Goal: Information Seeking & Learning: Check status

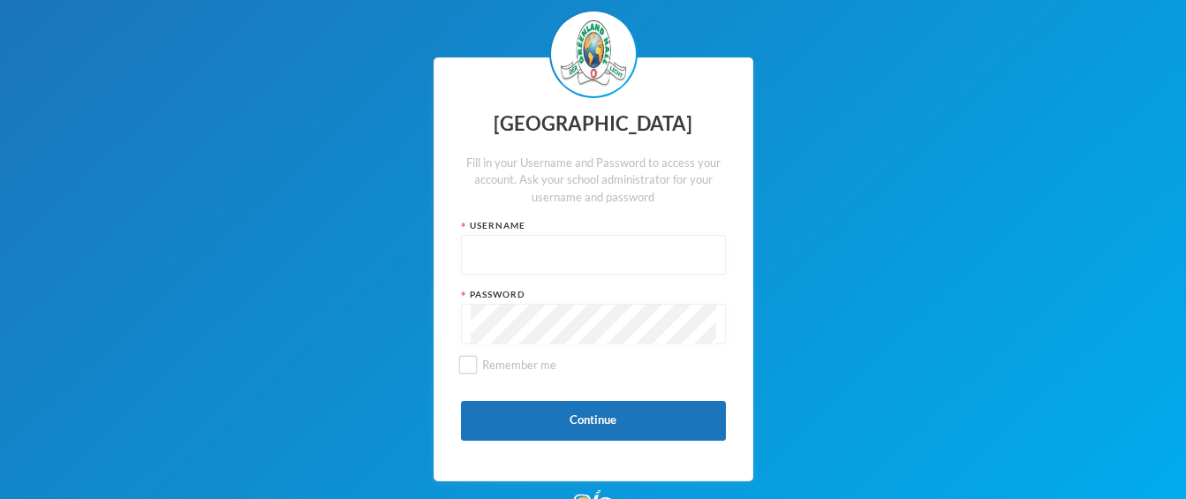
click at [481, 251] on input "text" at bounding box center [593, 256] width 245 height 40
type input "glhp234"
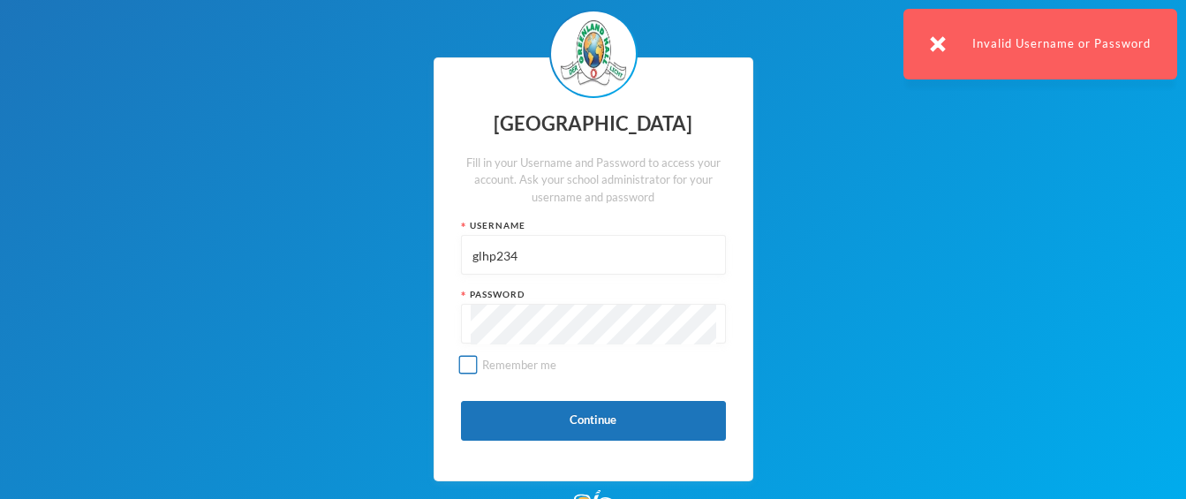
click at [461, 362] on input "Remember me" at bounding box center [467, 365] width 19 height 19
checkbox input "true"
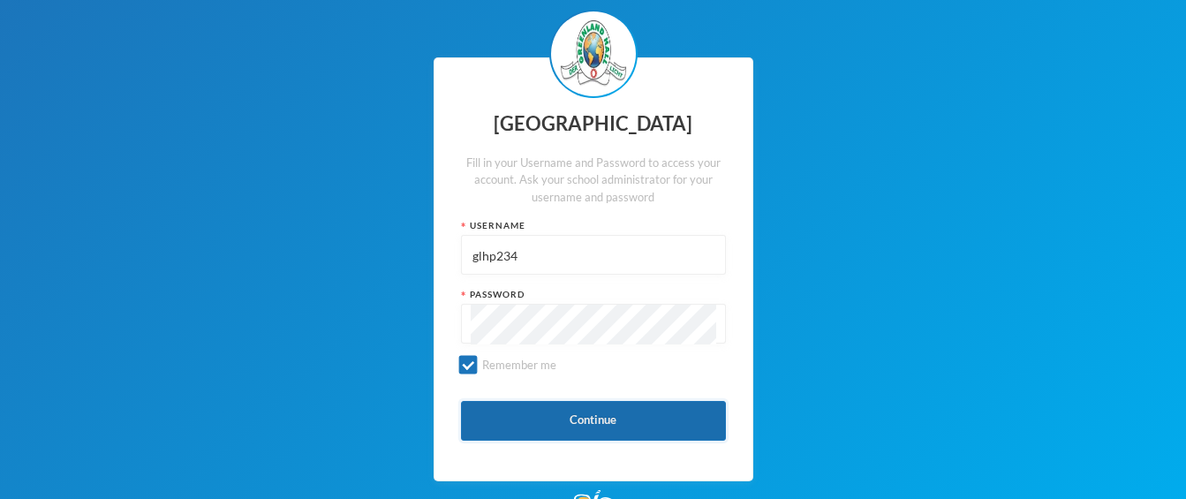
click at [548, 430] on button "Continue" at bounding box center [593, 421] width 265 height 40
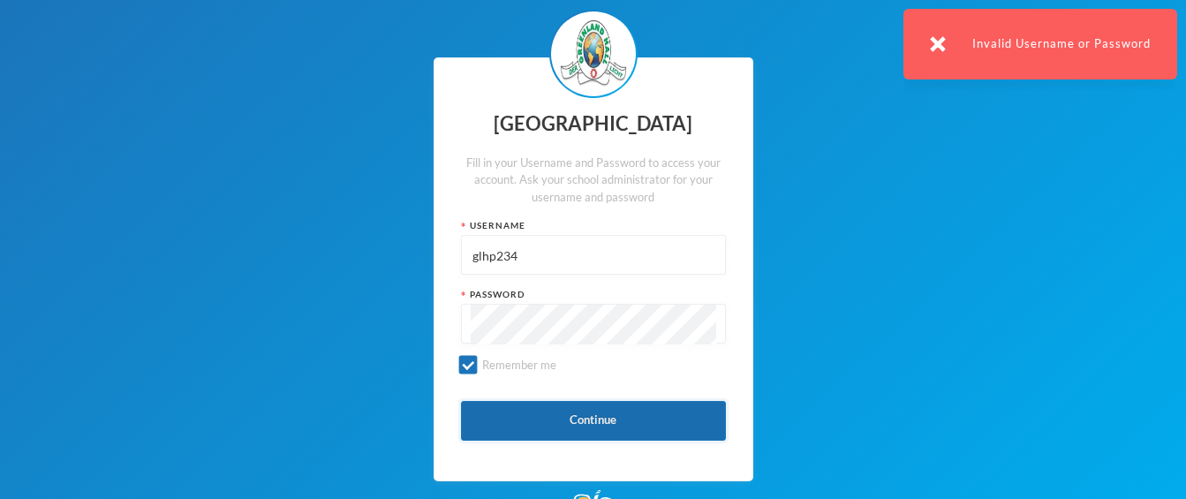
click at [553, 426] on button "Continue" at bounding box center [593, 421] width 265 height 40
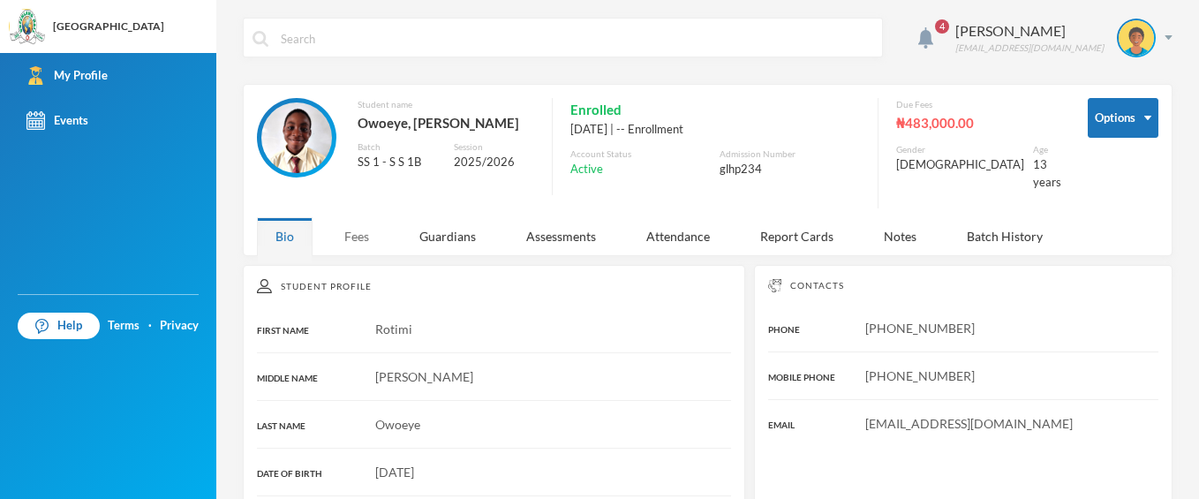
click at [367, 230] on div "Fees" at bounding box center [357, 236] width 62 height 38
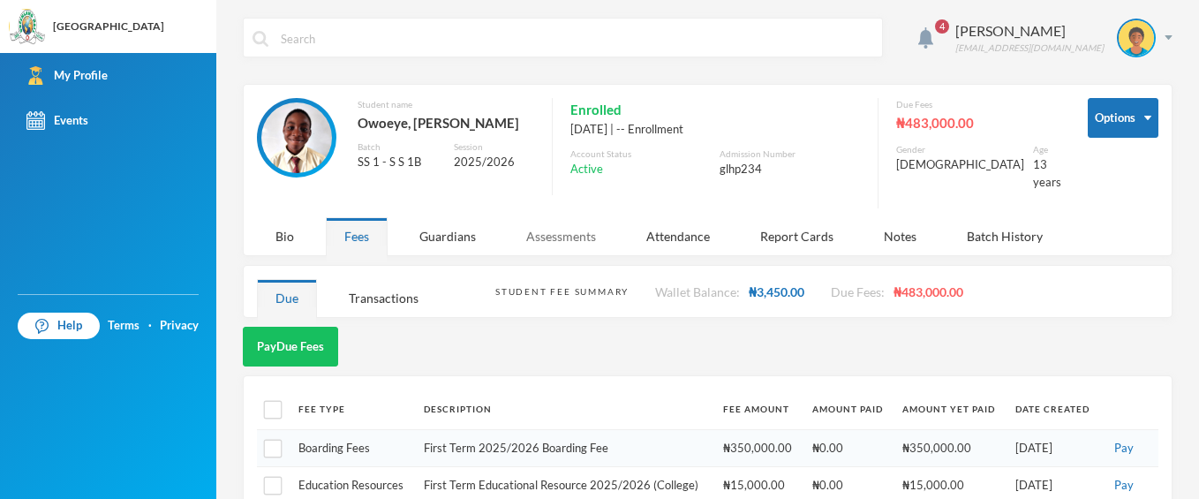
click at [570, 217] on div "Assessments" at bounding box center [561, 236] width 107 height 38
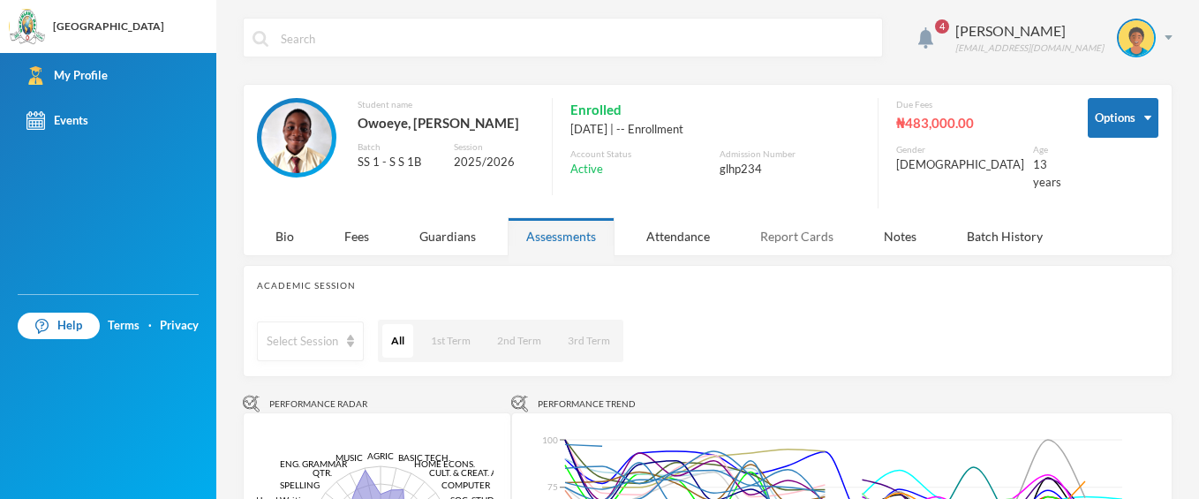
click at [782, 228] on div "Report Cards" at bounding box center [797, 236] width 110 height 38
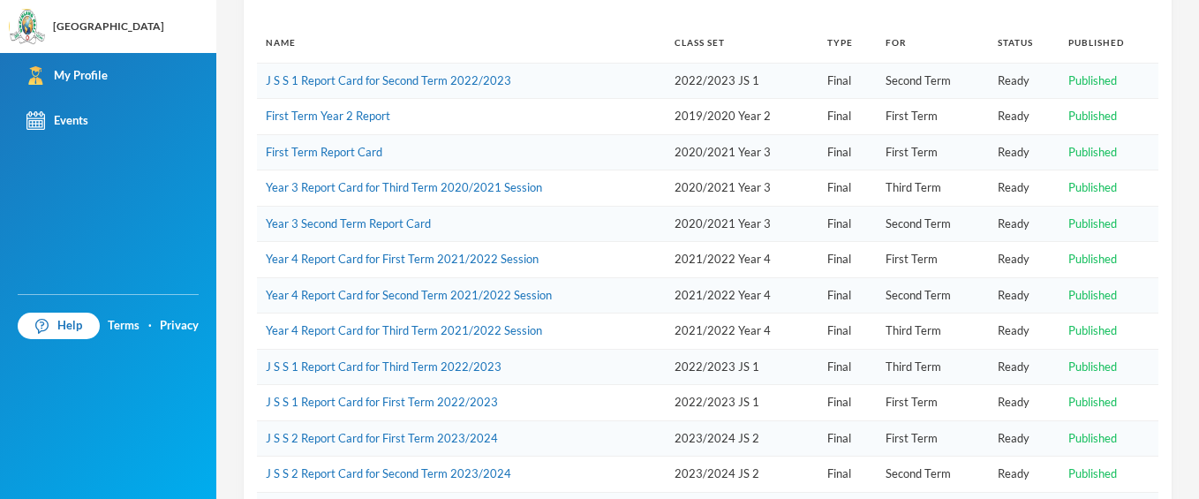
scroll to position [414, 0]
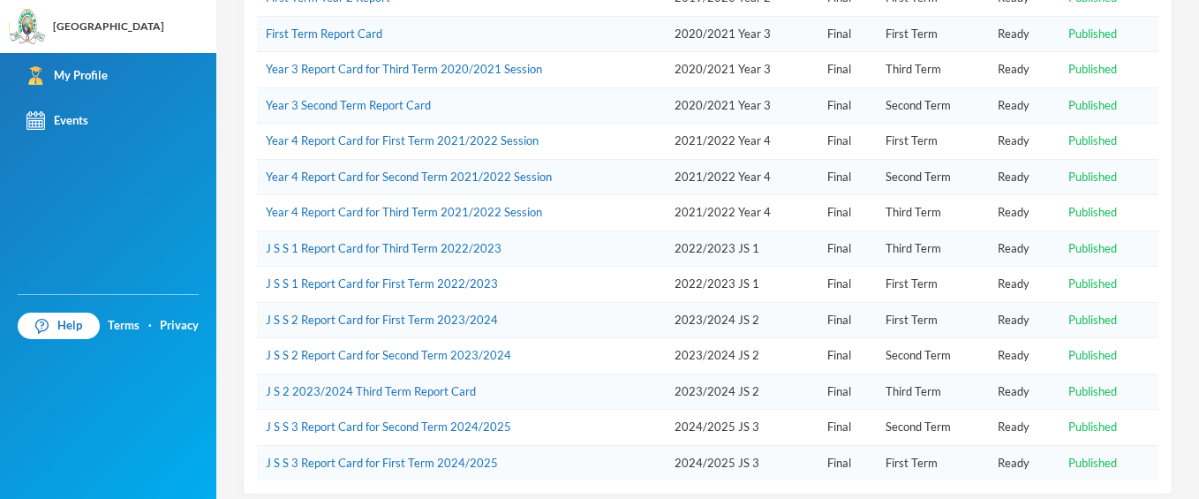
click at [819, 377] on td "Final" at bounding box center [848, 392] width 58 height 36
click at [1179, 371] on div "4 [PERSON_NAME] [EMAIL_ADDRESS][DOMAIN_NAME] Options Student name Owoeye, [PERS…" at bounding box center [707, 249] width 983 height 499
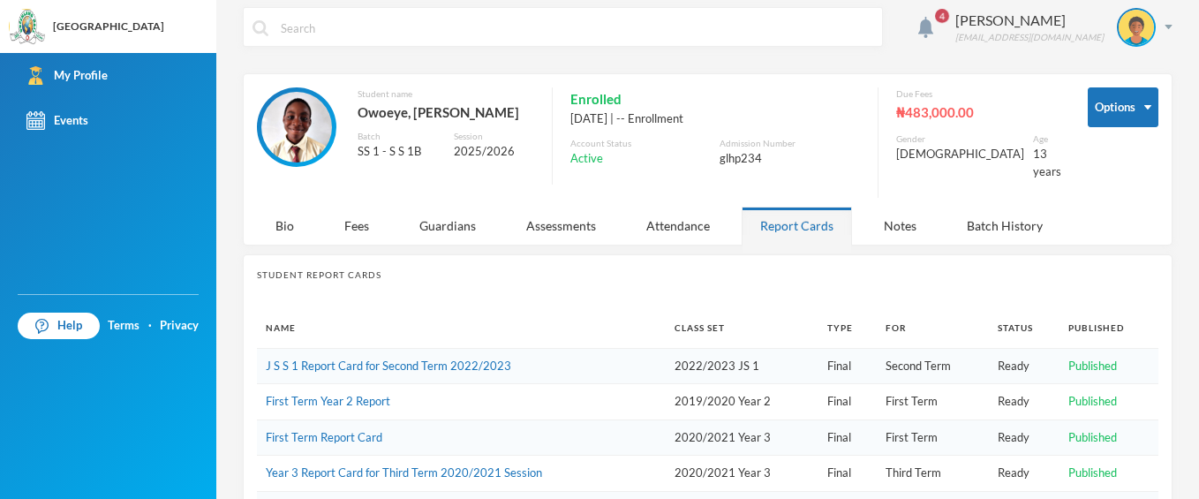
scroll to position [0, 0]
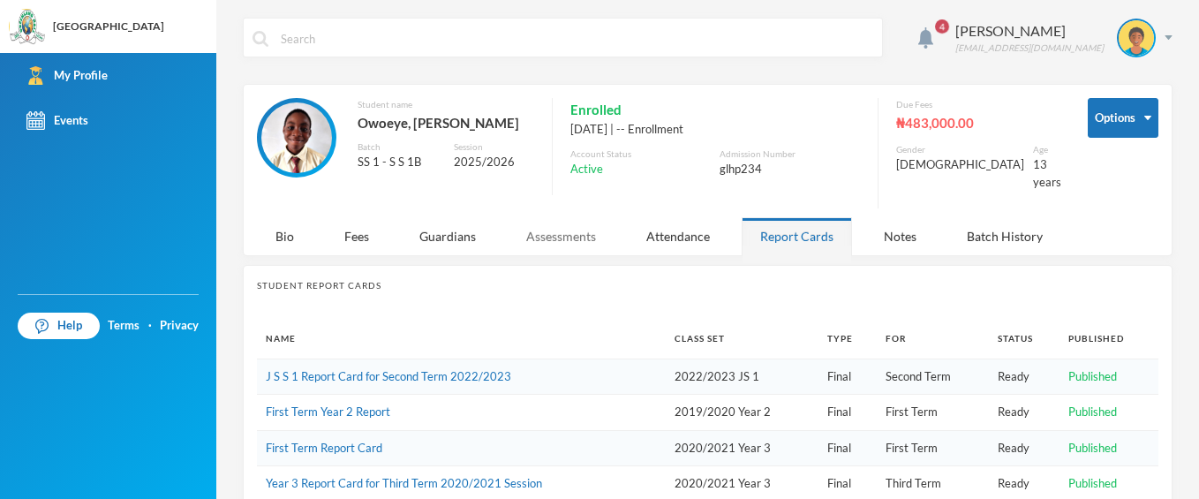
click at [576, 220] on div "Assessments" at bounding box center [561, 236] width 107 height 38
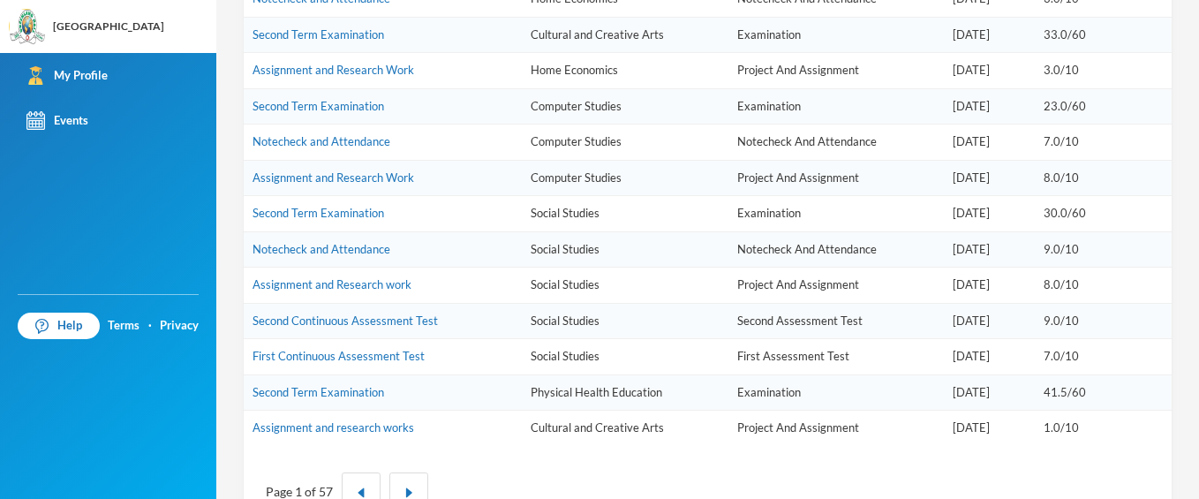
scroll to position [1091, 0]
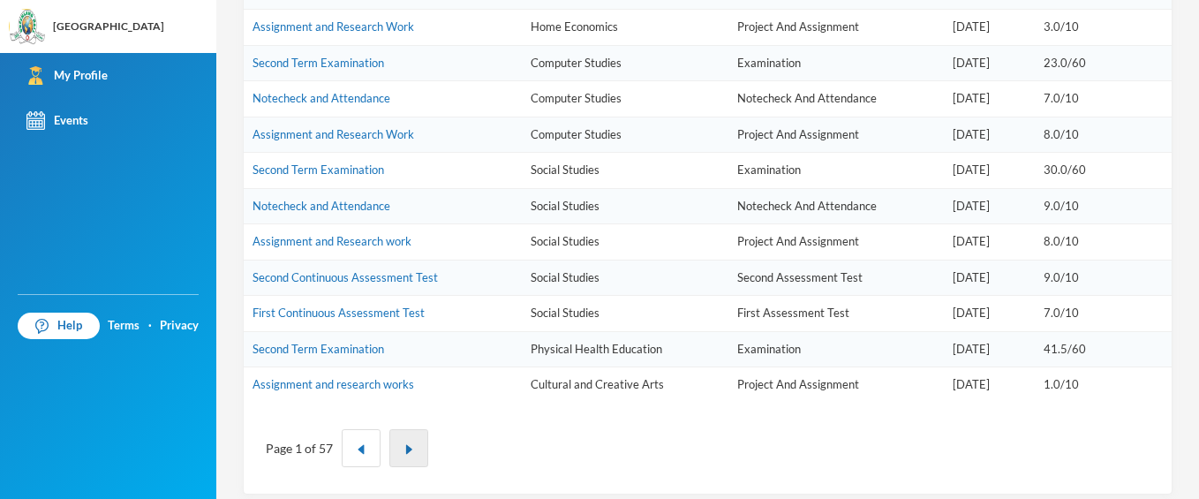
click at [406, 444] on img "button" at bounding box center [409, 449] width 11 height 11
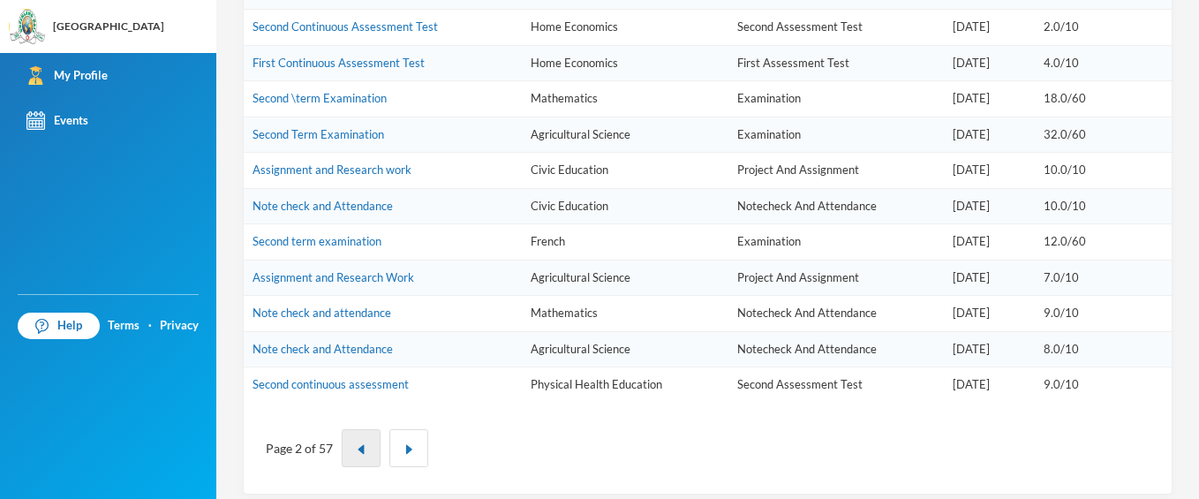
click at [353, 437] on button "button" at bounding box center [361, 448] width 39 height 38
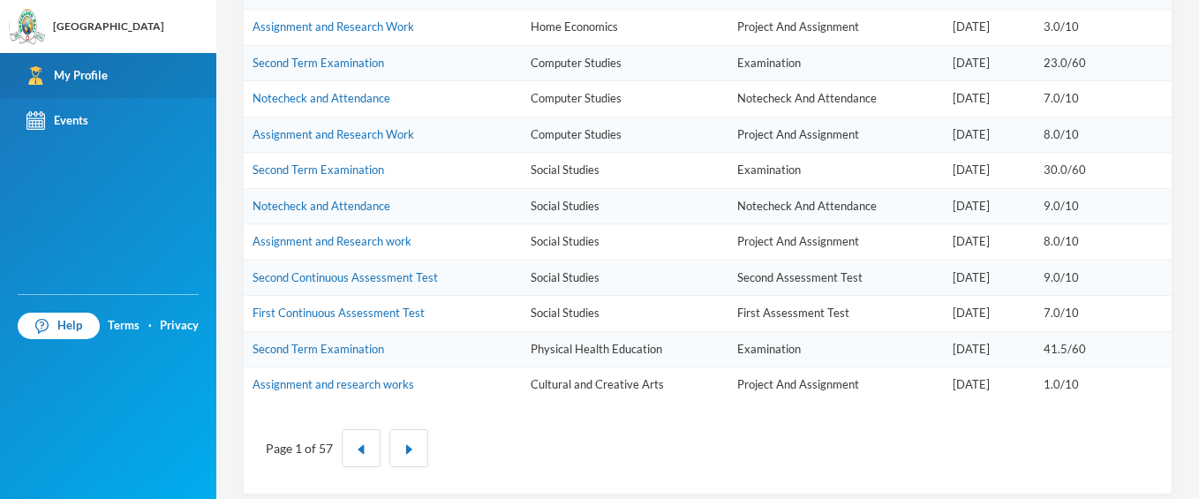
click at [83, 72] on div "My Profile" at bounding box center [66, 75] width 81 height 19
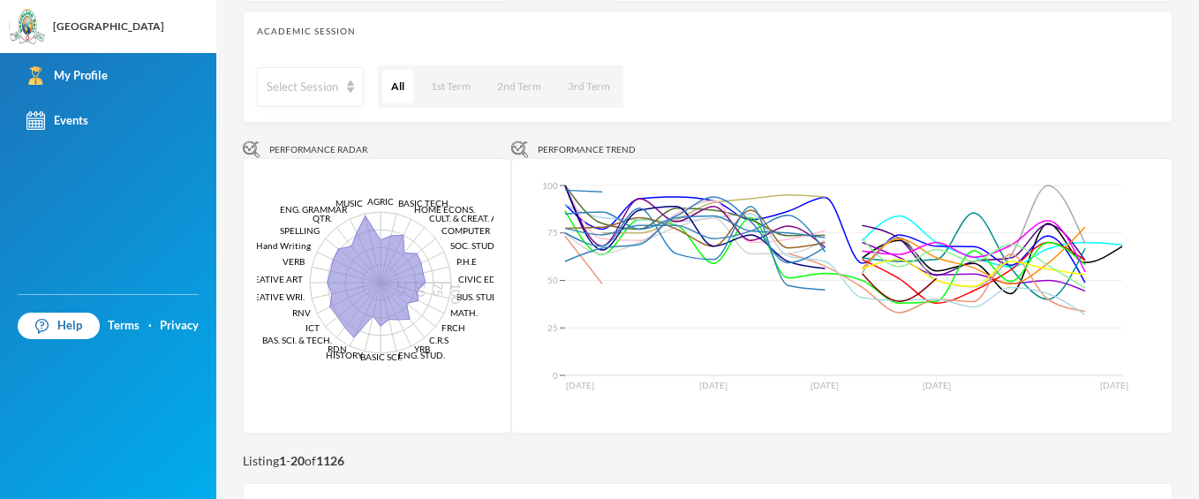
scroll to position [257, 0]
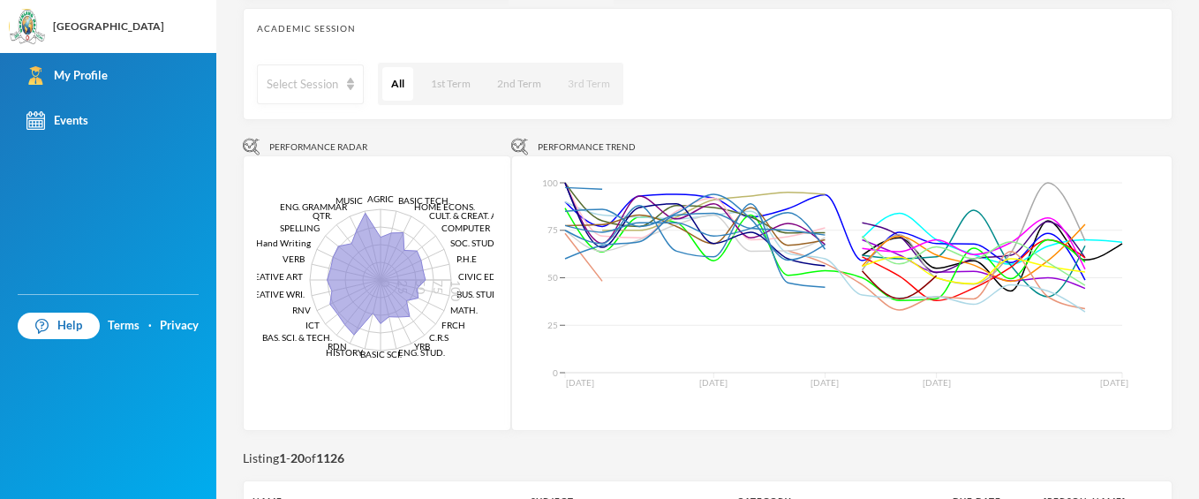
click at [599, 68] on button "3rd Term" at bounding box center [589, 84] width 60 height 34
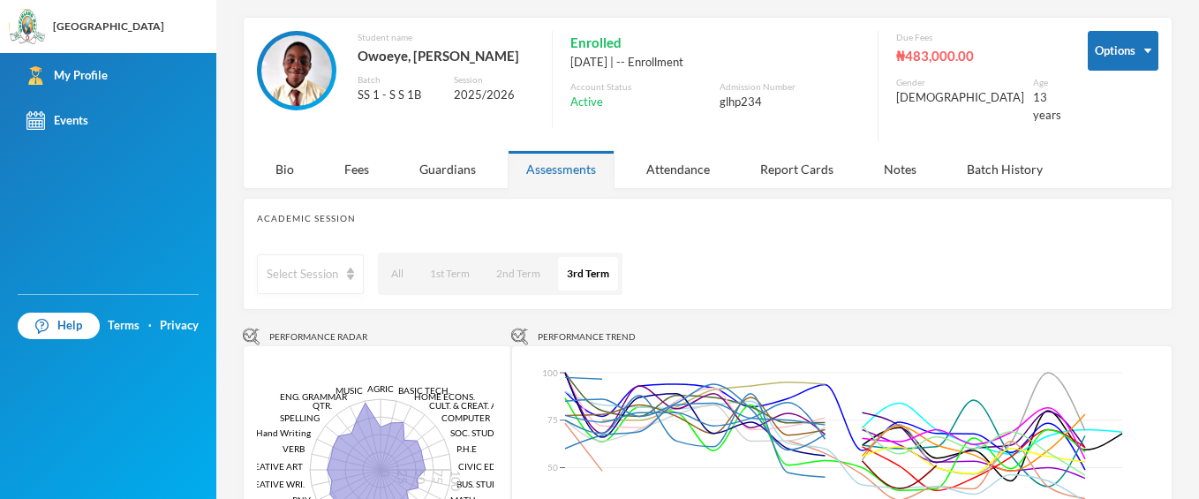
scroll to position [43, 0]
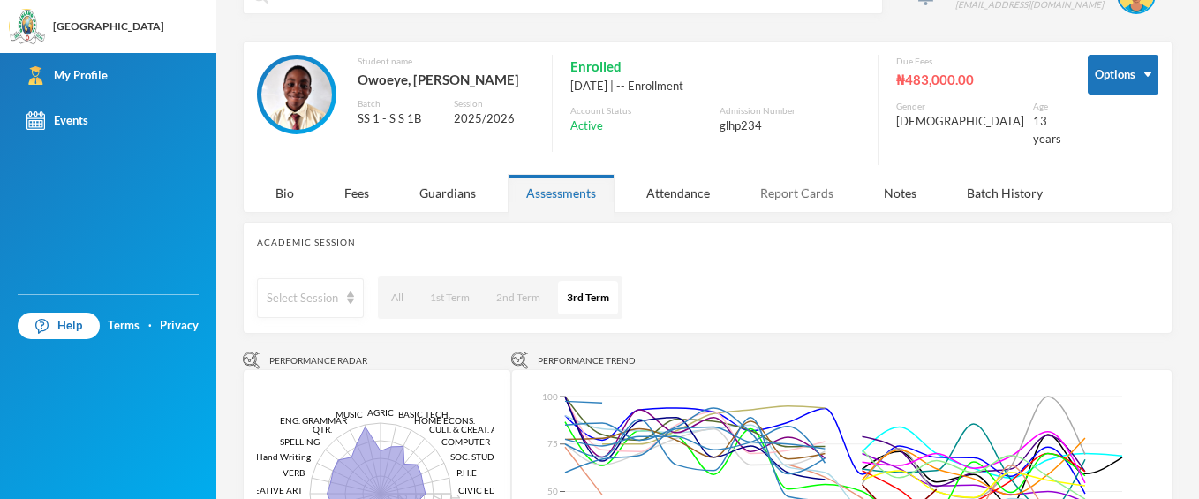
click at [821, 185] on div "Report Cards" at bounding box center [797, 193] width 110 height 38
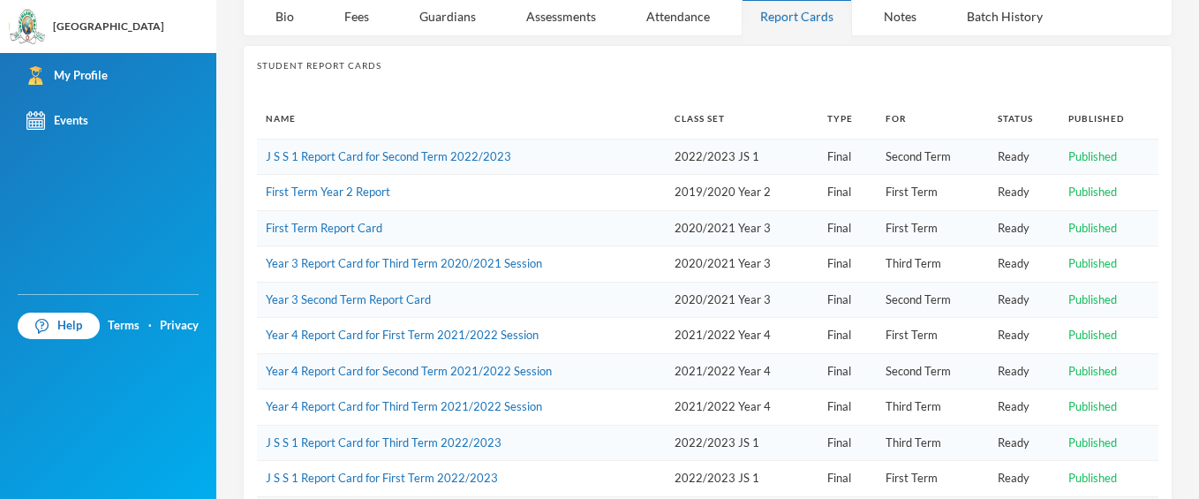
scroll to position [203, 0]
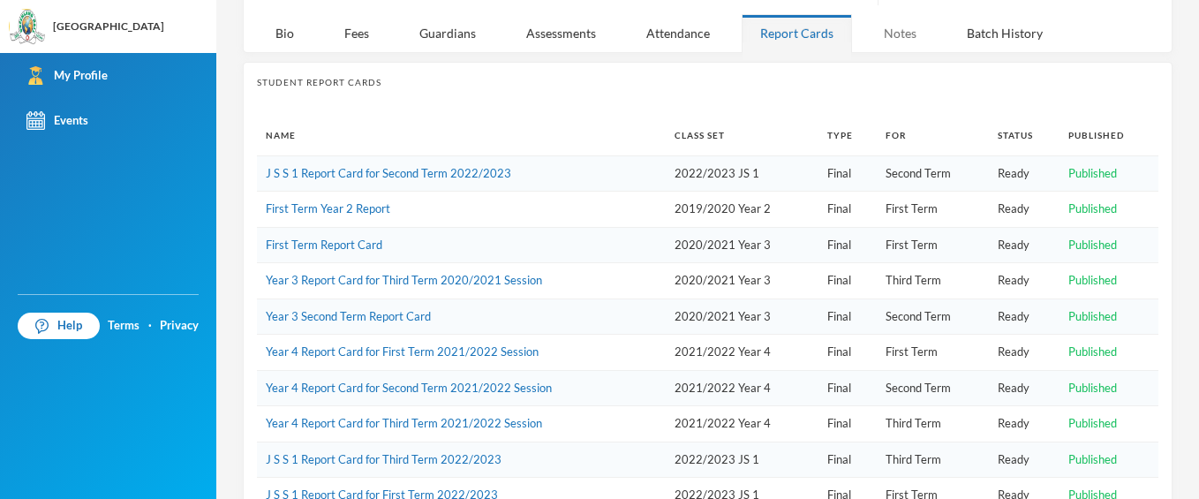
click at [896, 14] on div "Notes" at bounding box center [900, 33] width 70 height 38
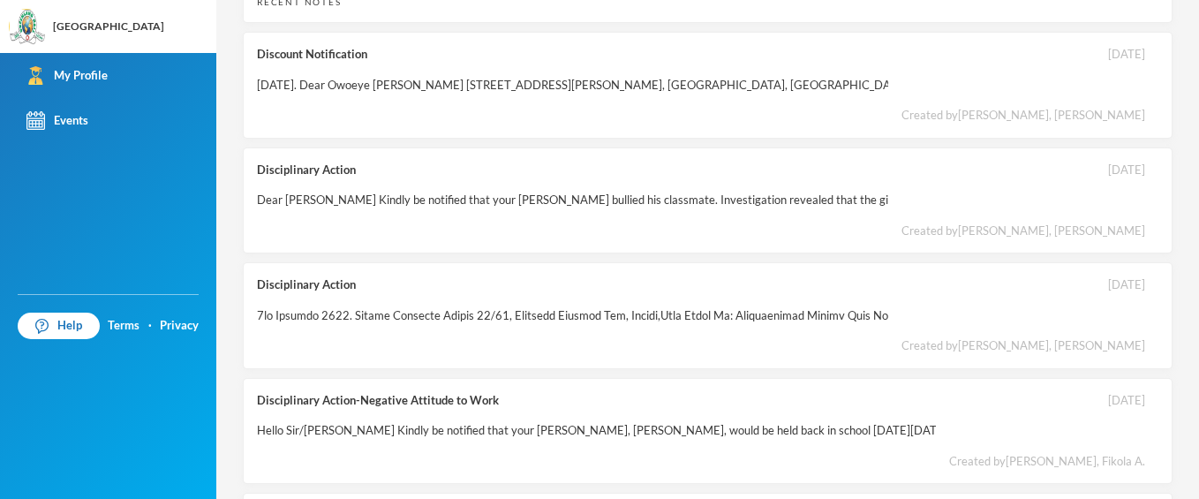
scroll to position [287, 0]
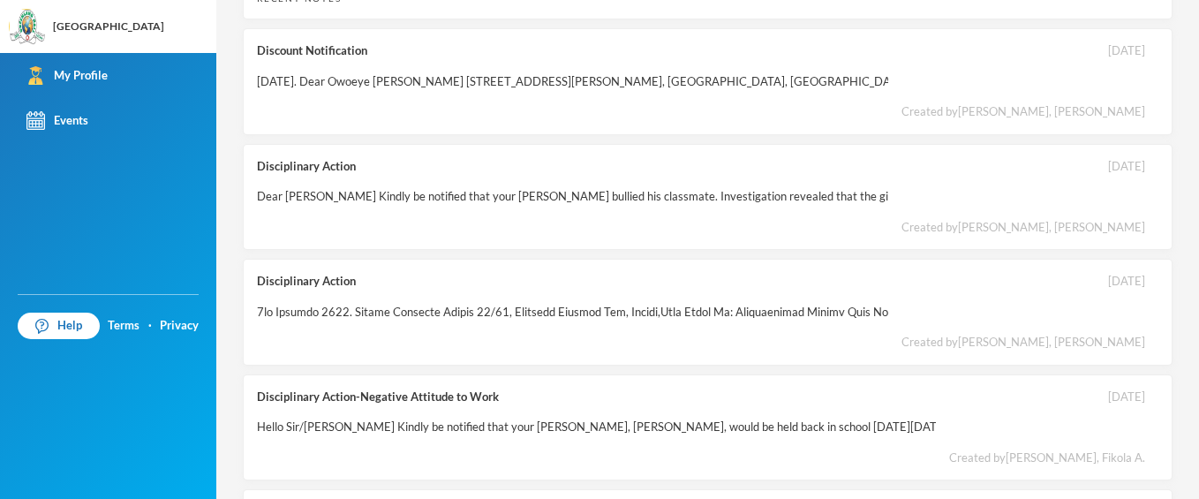
click at [1185, 337] on div "4 [PERSON_NAME] [EMAIL_ADDRESS][DOMAIN_NAME] Options Student name [PERSON_NAME]…" at bounding box center [707, 249] width 983 height 499
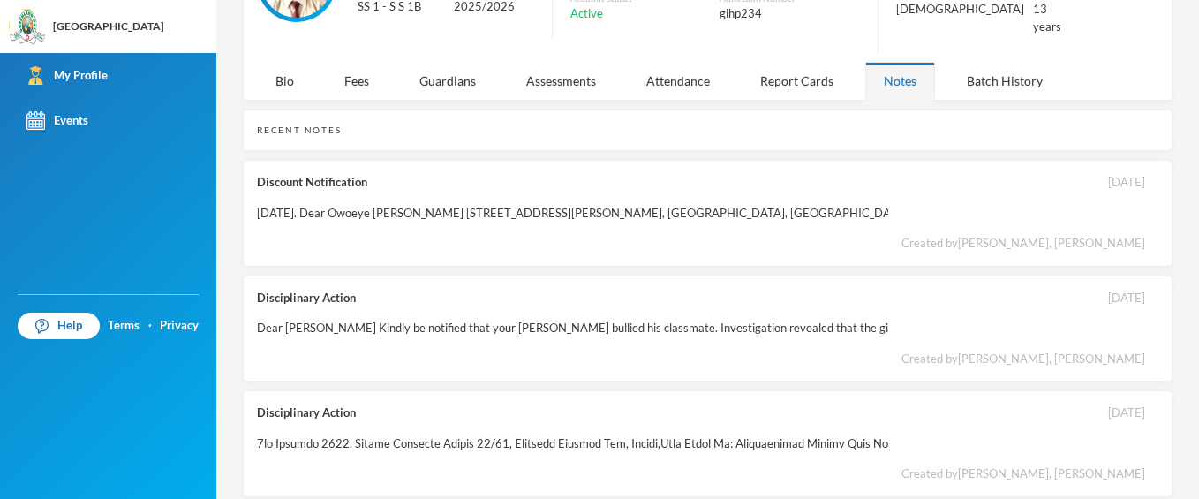
scroll to position [0, 0]
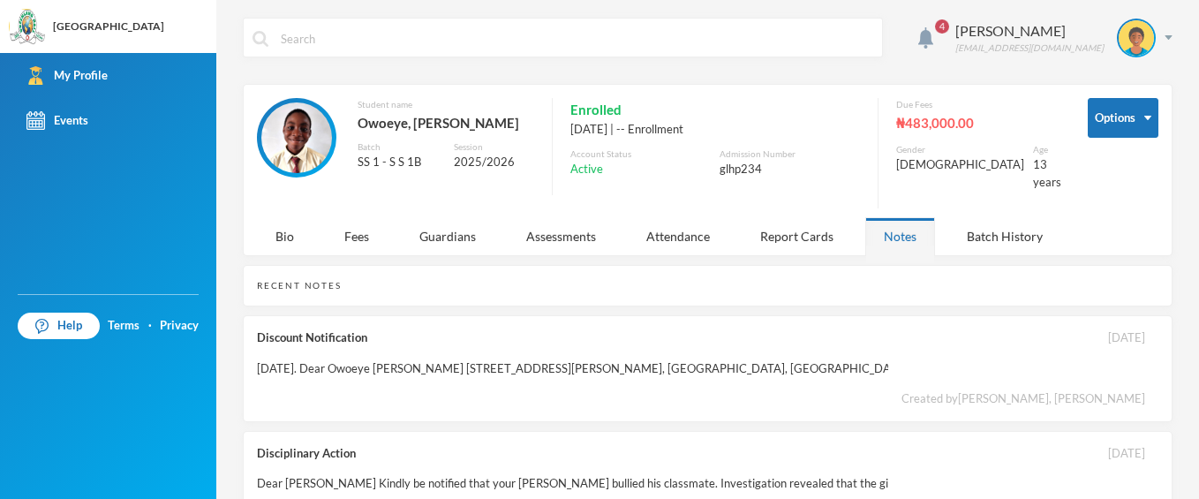
click at [949, 26] on span "4" at bounding box center [942, 26] width 14 height 14
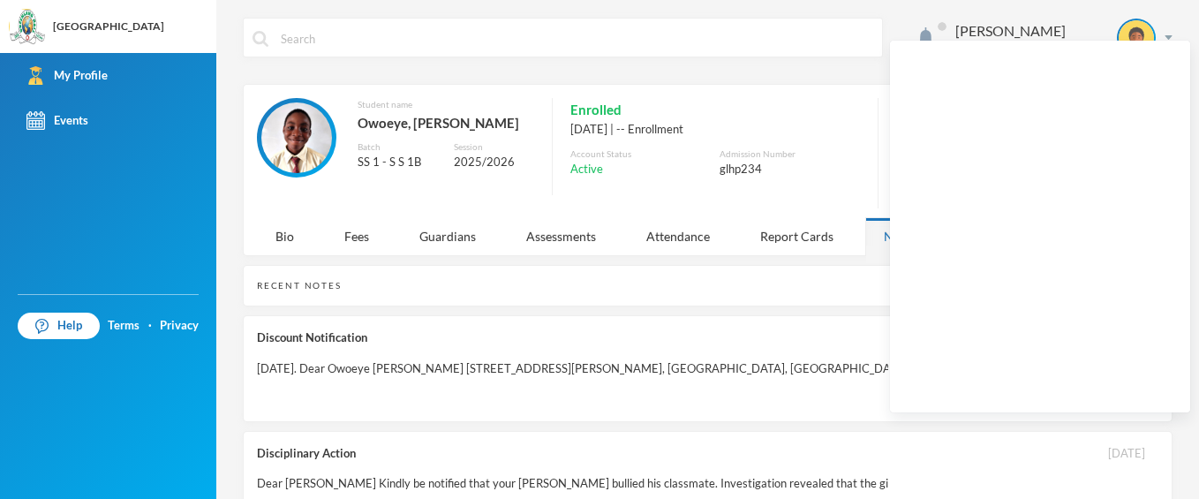
click at [917, 32] on div "[PERSON_NAME] [EMAIL_ADDRESS][DOMAIN_NAME]" at bounding box center [708, 51] width 930 height 66
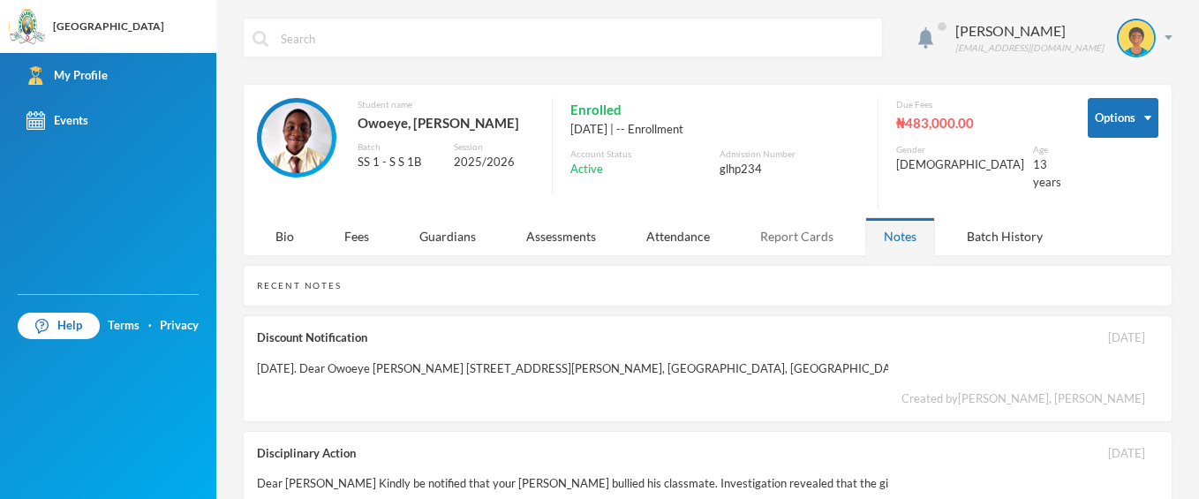
click at [796, 221] on div "Report Cards" at bounding box center [797, 236] width 110 height 38
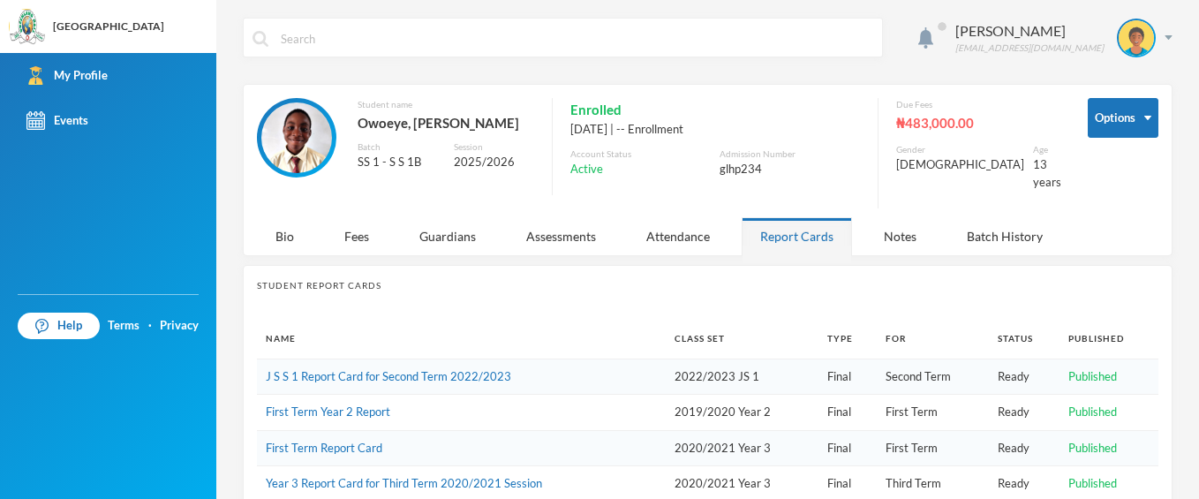
click at [283, 148] on img at bounding box center [296, 137] width 71 height 71
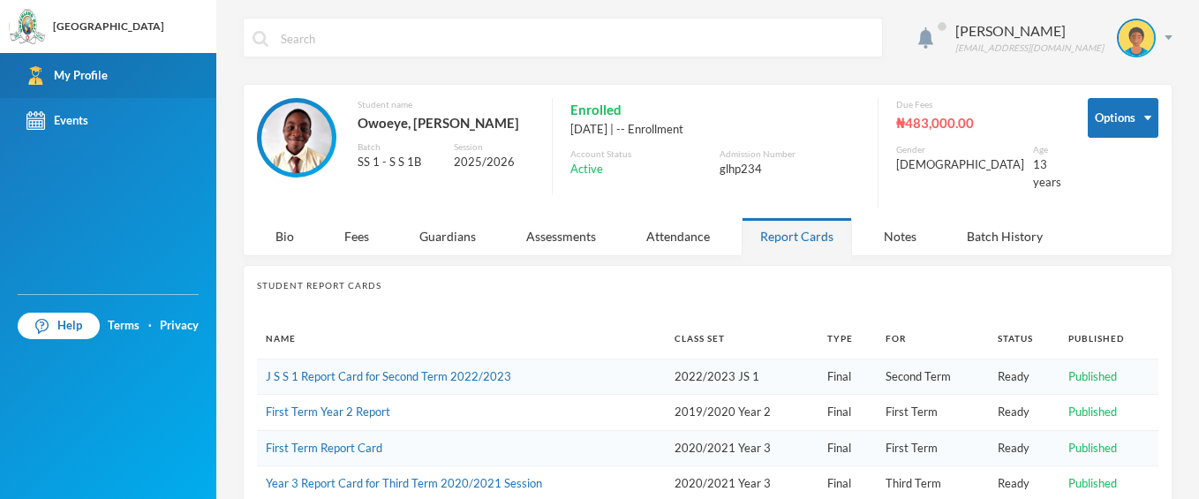
click at [150, 72] on link "My Profile" at bounding box center [108, 75] width 216 height 45
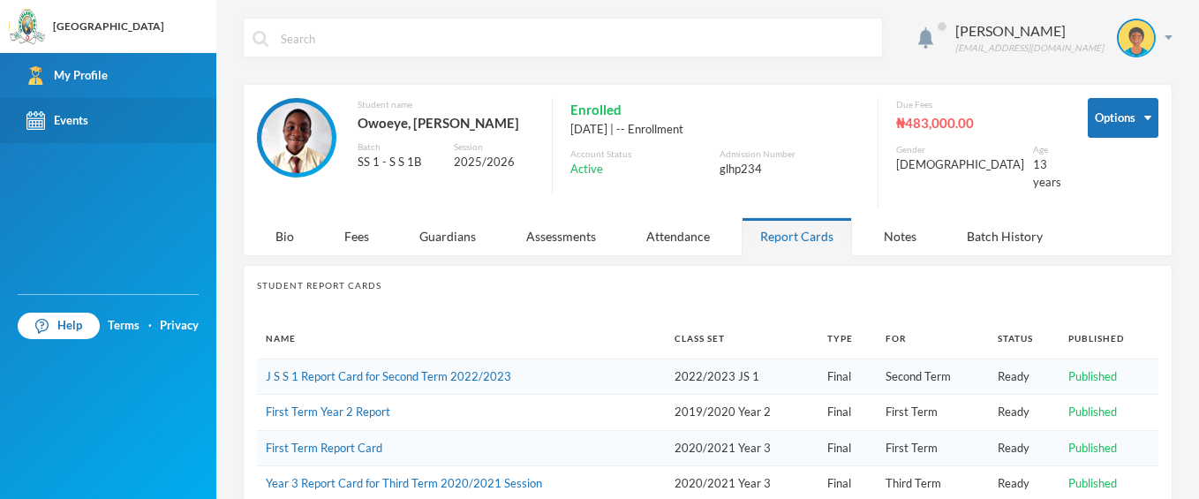
drag, startPoint x: 150, startPoint y: 72, endPoint x: 127, endPoint y: 135, distance: 66.8
click at [127, 135] on div "My Profile Events" at bounding box center [108, 173] width 216 height 241
click at [127, 135] on link "Events" at bounding box center [108, 120] width 216 height 45
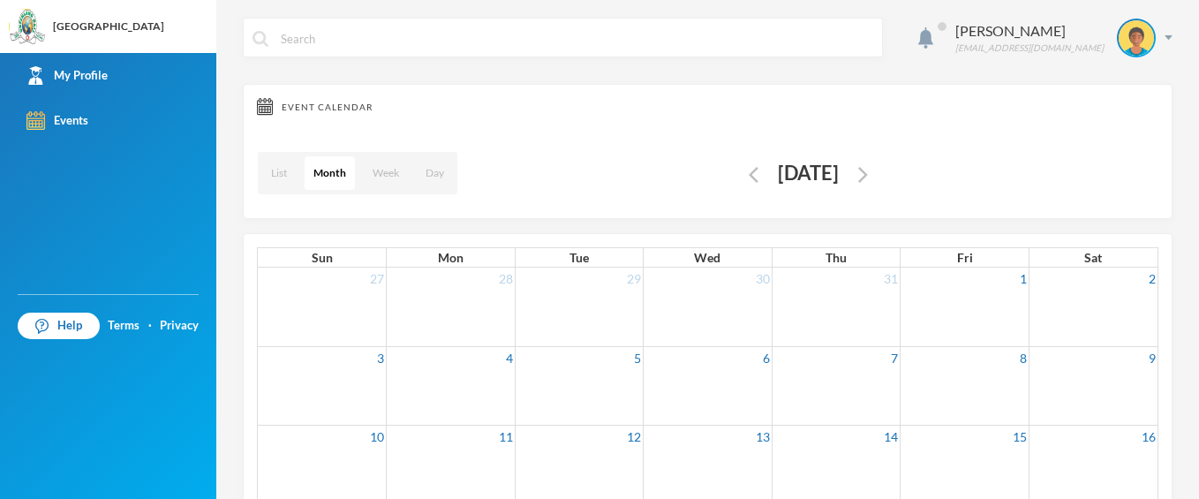
scroll to position [19, 0]
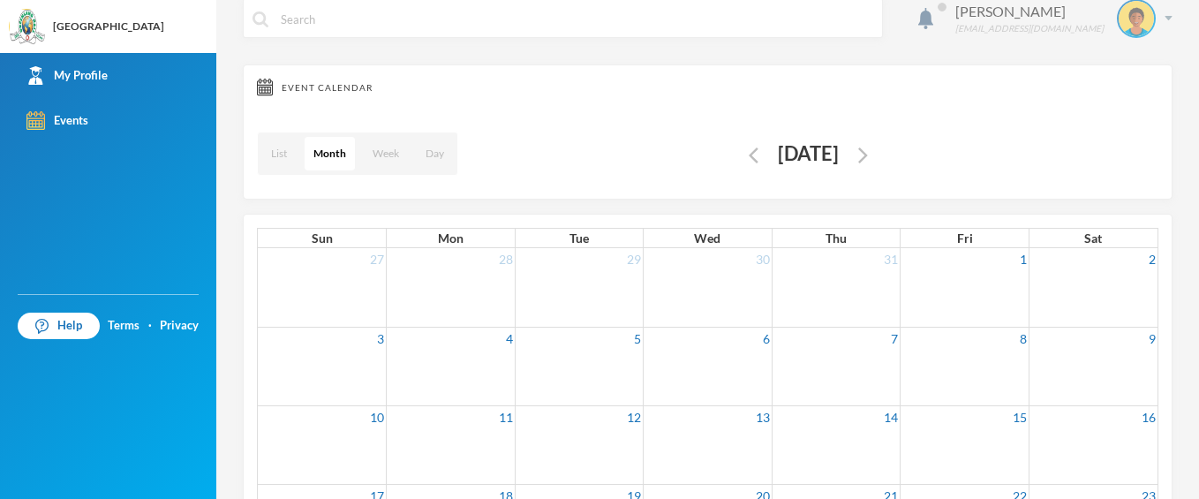
click at [1140, 14] on img at bounding box center [1136, 18] width 35 height 35
click at [1116, 73] on div "My Profile" at bounding box center [1110, 68] width 79 height 19
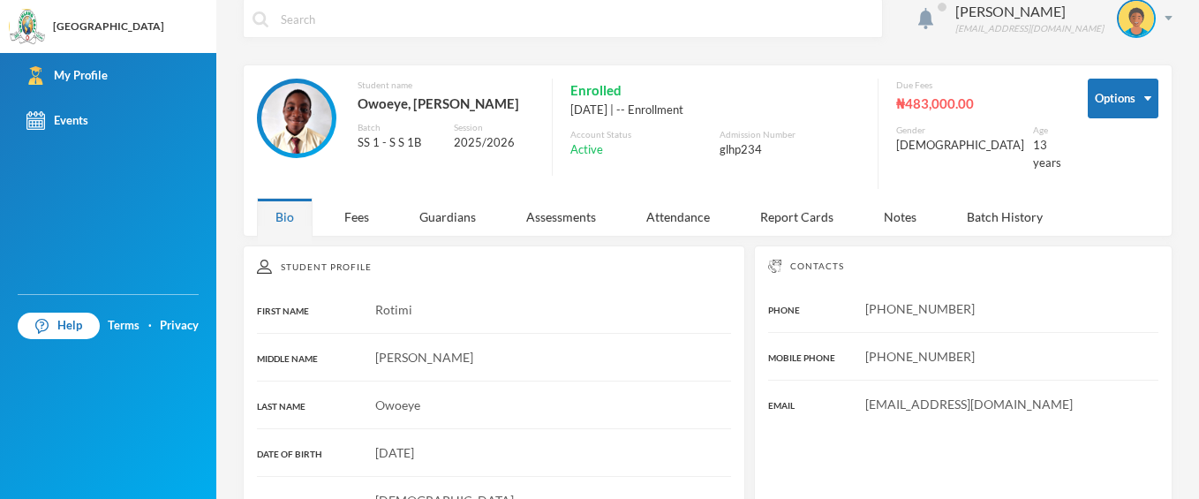
click at [306, 130] on img at bounding box center [296, 118] width 71 height 71
drag, startPoint x: 1116, startPoint y: 19, endPoint x: 911, endPoint y: 36, distance: 205.6
click at [911, 36] on div "[PERSON_NAME] [EMAIL_ADDRESS][DOMAIN_NAME]" at bounding box center [708, 31] width 930 height 66
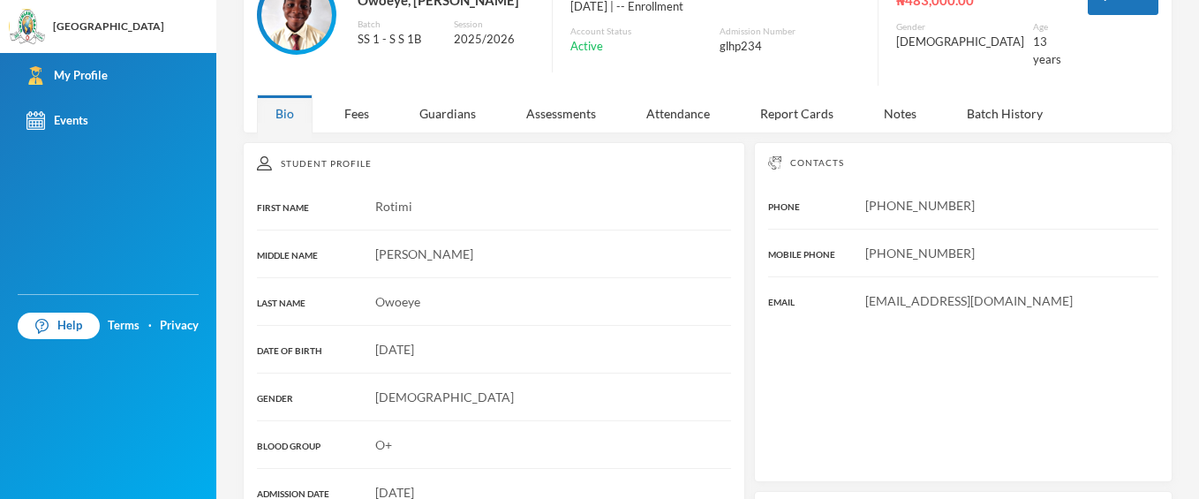
scroll to position [100, 0]
